Goal: Find specific page/section: Find specific page/section

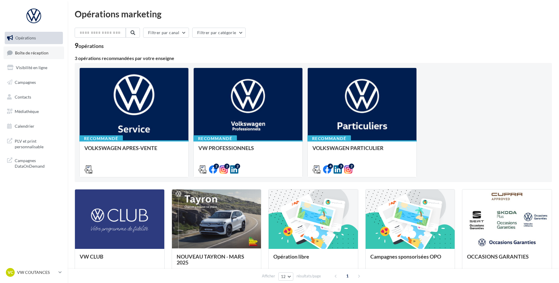
click at [46, 55] on span "Boîte de réception" at bounding box center [32, 52] width 34 height 5
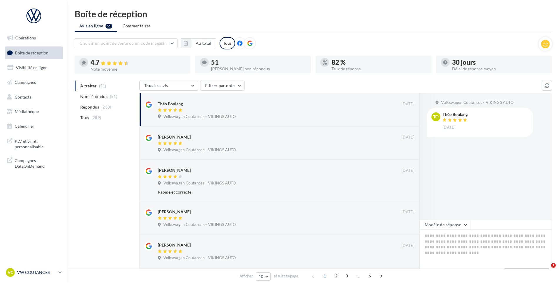
click at [41, 268] on div "VC VW COUTANCES vw-cou-vau" at bounding box center [31, 272] width 50 height 9
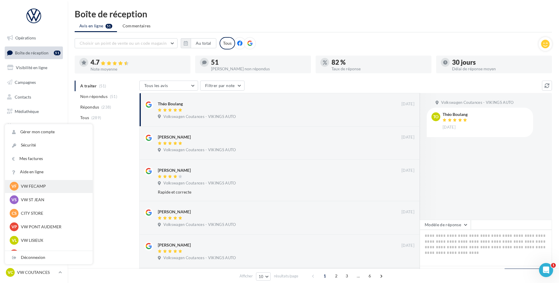
scroll to position [118, 0]
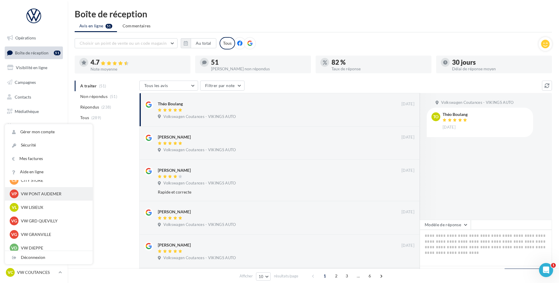
click at [52, 191] on p "VW PONT AUDEMER" at bounding box center [53, 194] width 65 height 6
